Goal: Navigation & Orientation: Go to known website

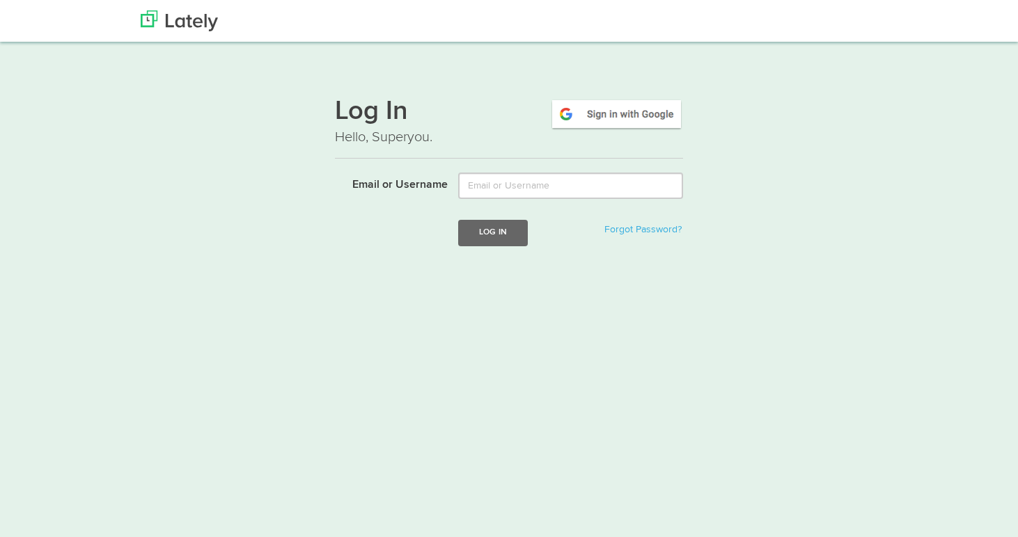
click at [624, 221] on span "Forgot Password?" at bounding box center [643, 228] width 80 height 17
click at [636, 113] on img at bounding box center [616, 114] width 133 height 32
